Goal: Task Accomplishment & Management: Manage account settings

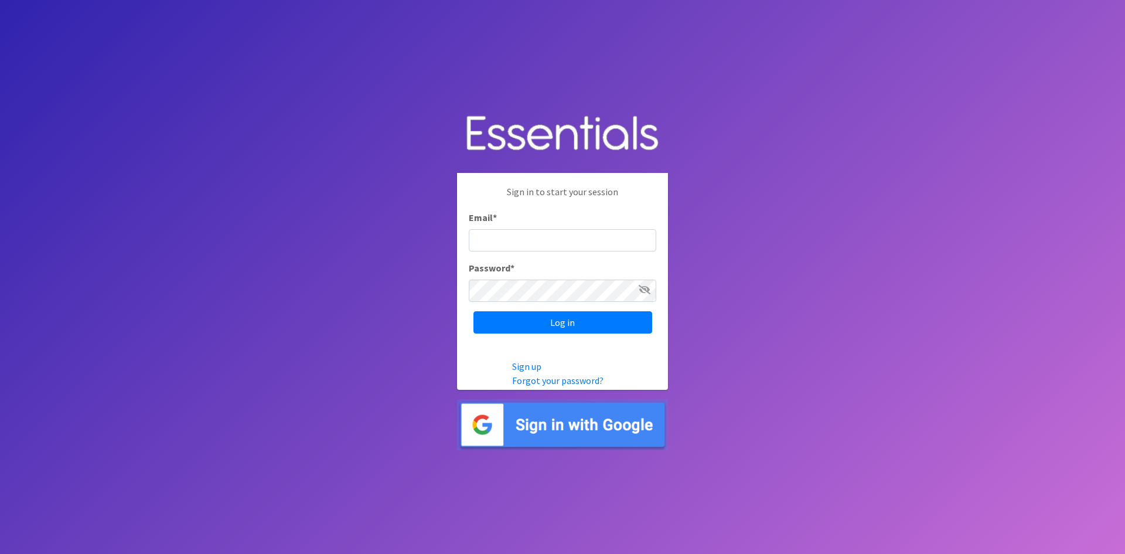
click at [521, 249] on input "Email *" at bounding box center [563, 240] width 188 height 22
type input "[EMAIL_ADDRESS][DOMAIN_NAME]"
drag, startPoint x: 607, startPoint y: 233, endPoint x: 332, endPoint y: 236, distance: 275.5
click at [332, 236] on body "Sign in to start your session Email * [EMAIL_ADDRESS][DOMAIN_NAME] Password * L…" at bounding box center [562, 277] width 1125 height 554
type input "[EMAIL_ADDRESS][DOMAIN_NAME]"
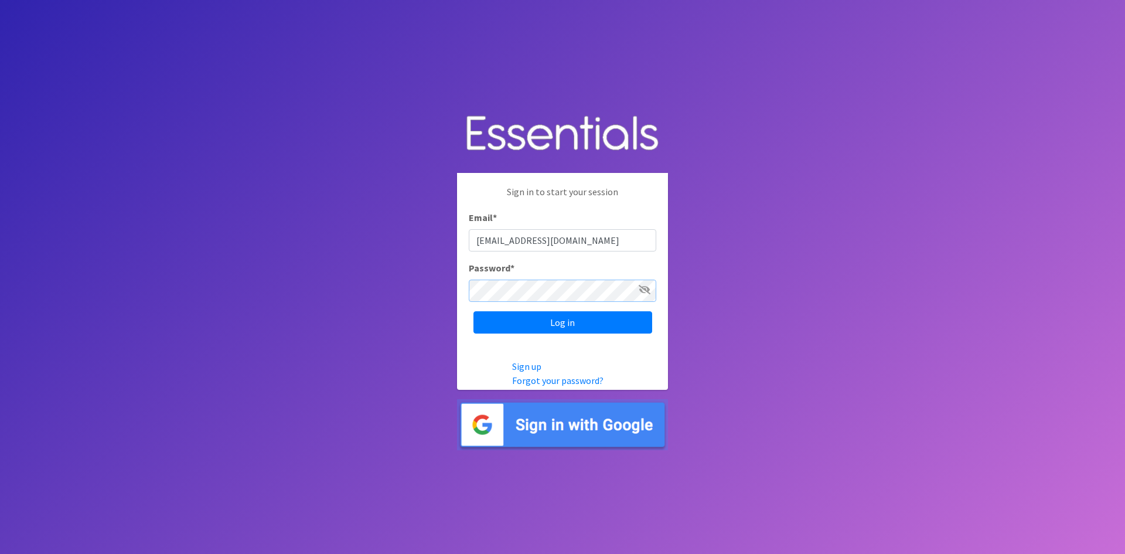
click at [474, 311] on input "Log in" at bounding box center [563, 322] width 179 height 22
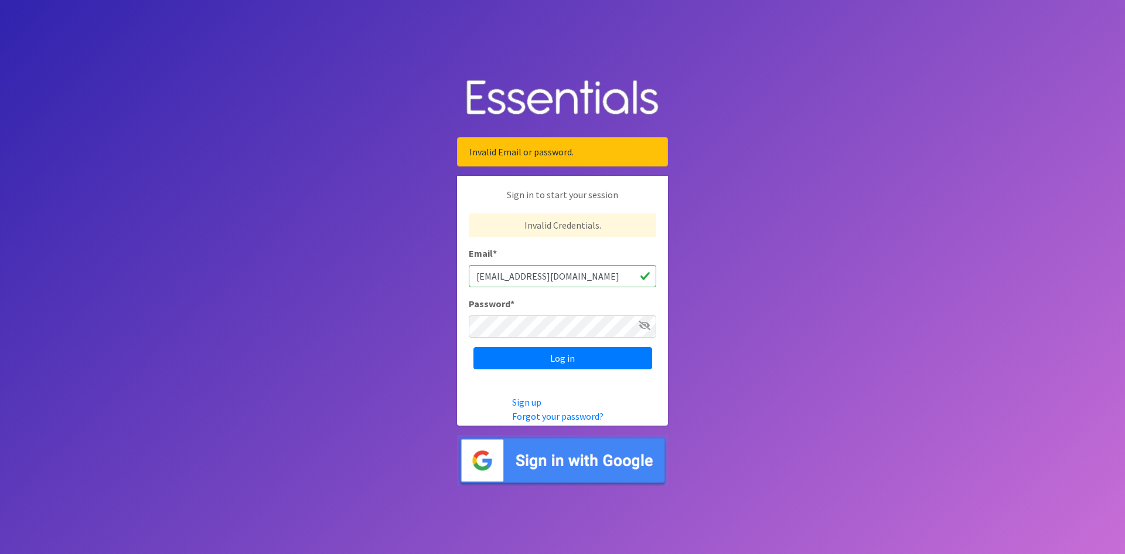
click at [771, 294] on body "Invalid Email or password. Sign in to start your session Invalid Credentials. E…" at bounding box center [562, 277] width 1125 height 554
drag, startPoint x: 706, startPoint y: 339, endPoint x: 358, endPoint y: 16, distance: 474.9
click at [701, 333] on body "Invalid Email or password. Sign in to start your session Invalid Credentials. E…" at bounding box center [562, 277] width 1125 height 554
click at [600, 297] on div "Password *" at bounding box center [563, 317] width 188 height 41
click at [550, 260] on div "Email * hdeloach@cawm.org" at bounding box center [563, 266] width 188 height 41
